Goal: Find contact information: Find contact information

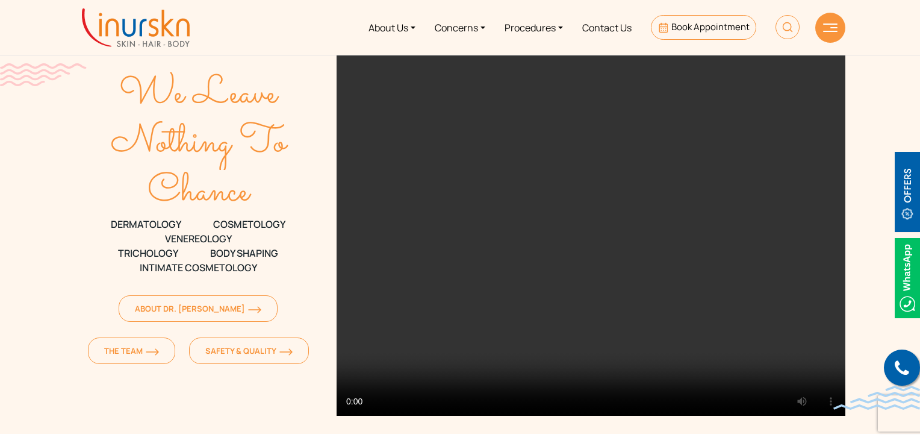
click at [485, 343] on video at bounding box center [591, 234] width 509 height 361
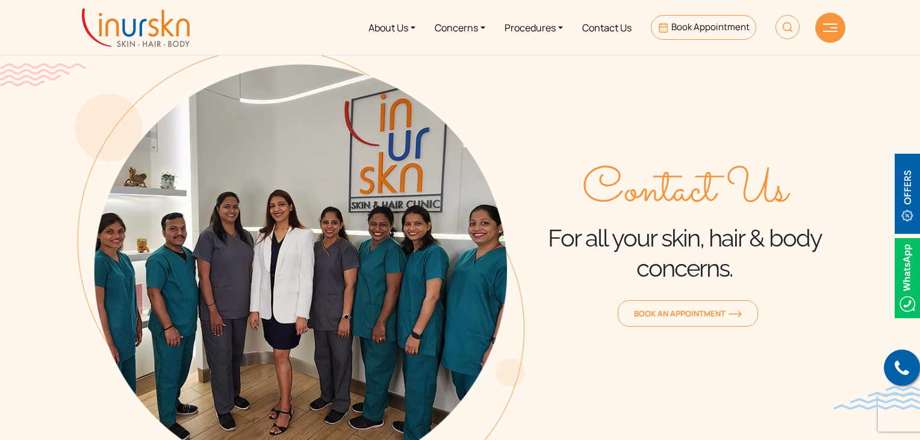
scroll to position [384, 0]
